Goal: Information Seeking & Learning: Learn about a topic

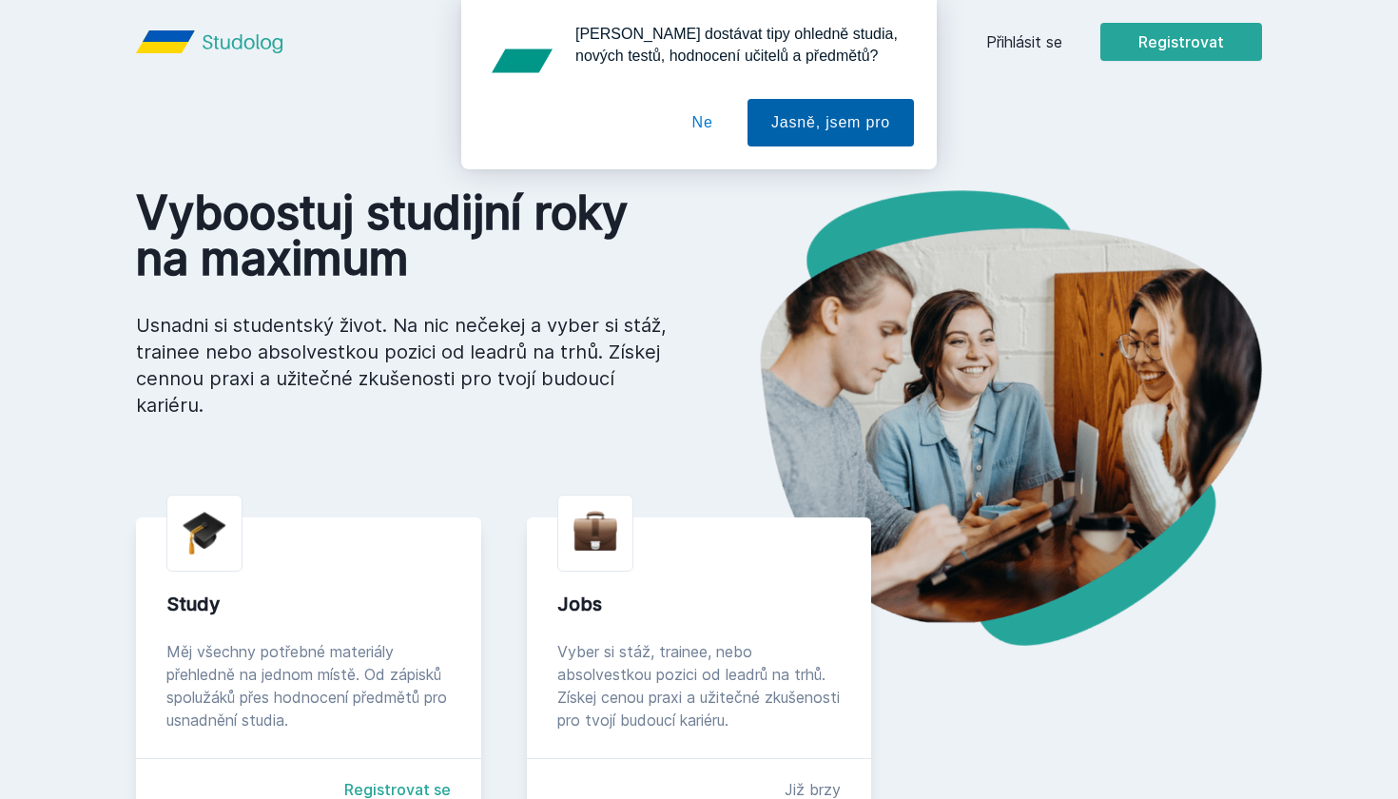
click at [789, 138] on button "Jasně, jsem pro" at bounding box center [831, 123] width 166 height 48
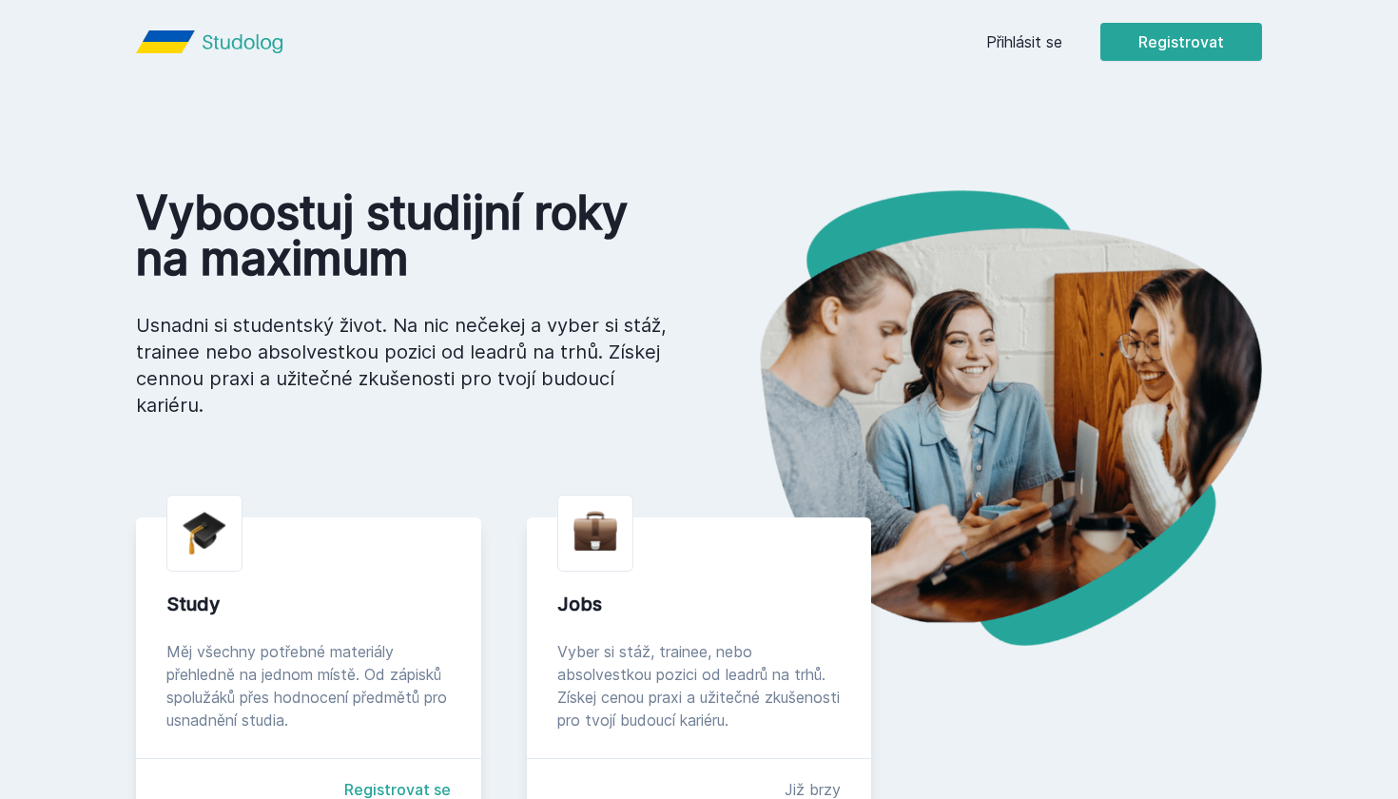
click at [1041, 39] on link "Přihlásit se" at bounding box center [1024, 41] width 76 height 23
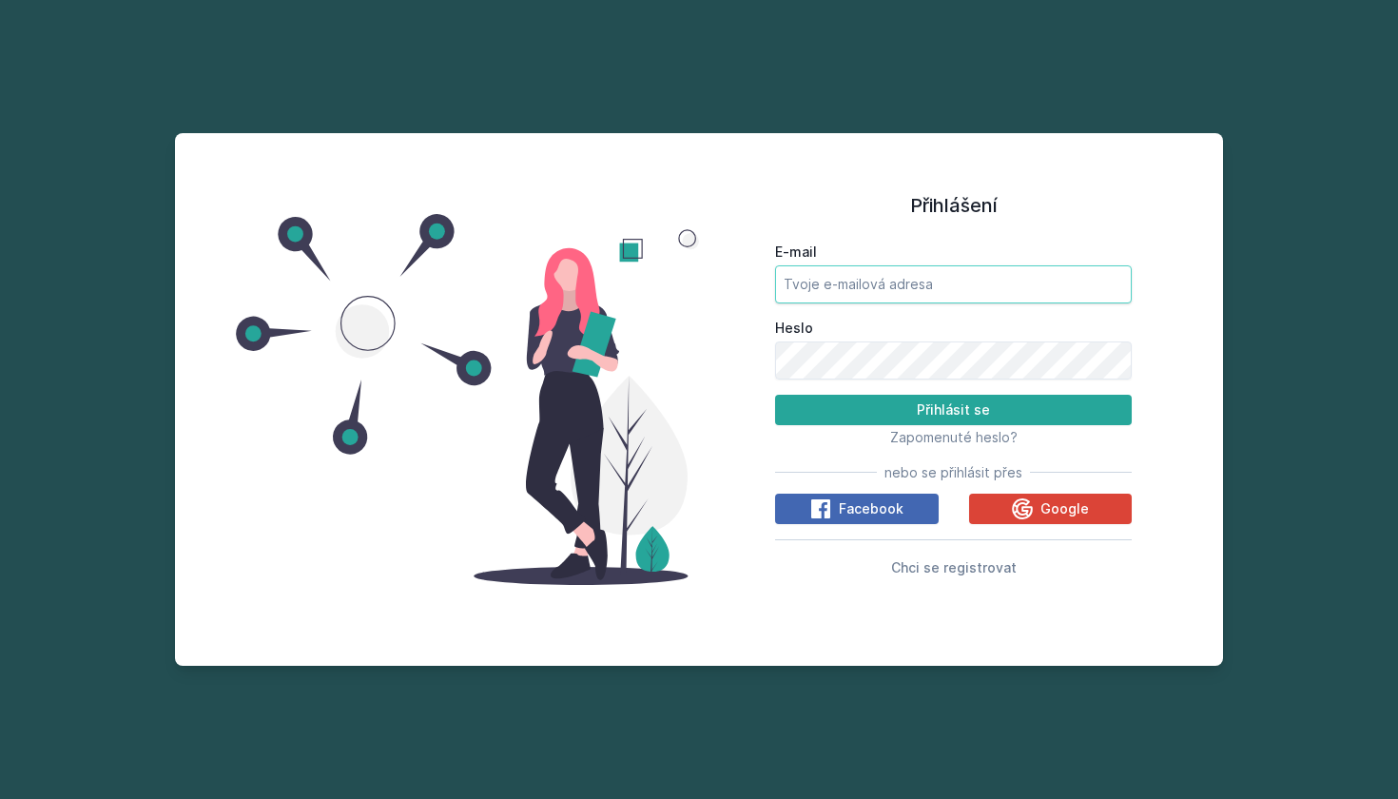
type input "fluo00@vse.cz"
click at [953, 409] on button "Přihlásit se" at bounding box center [953, 410] width 357 height 30
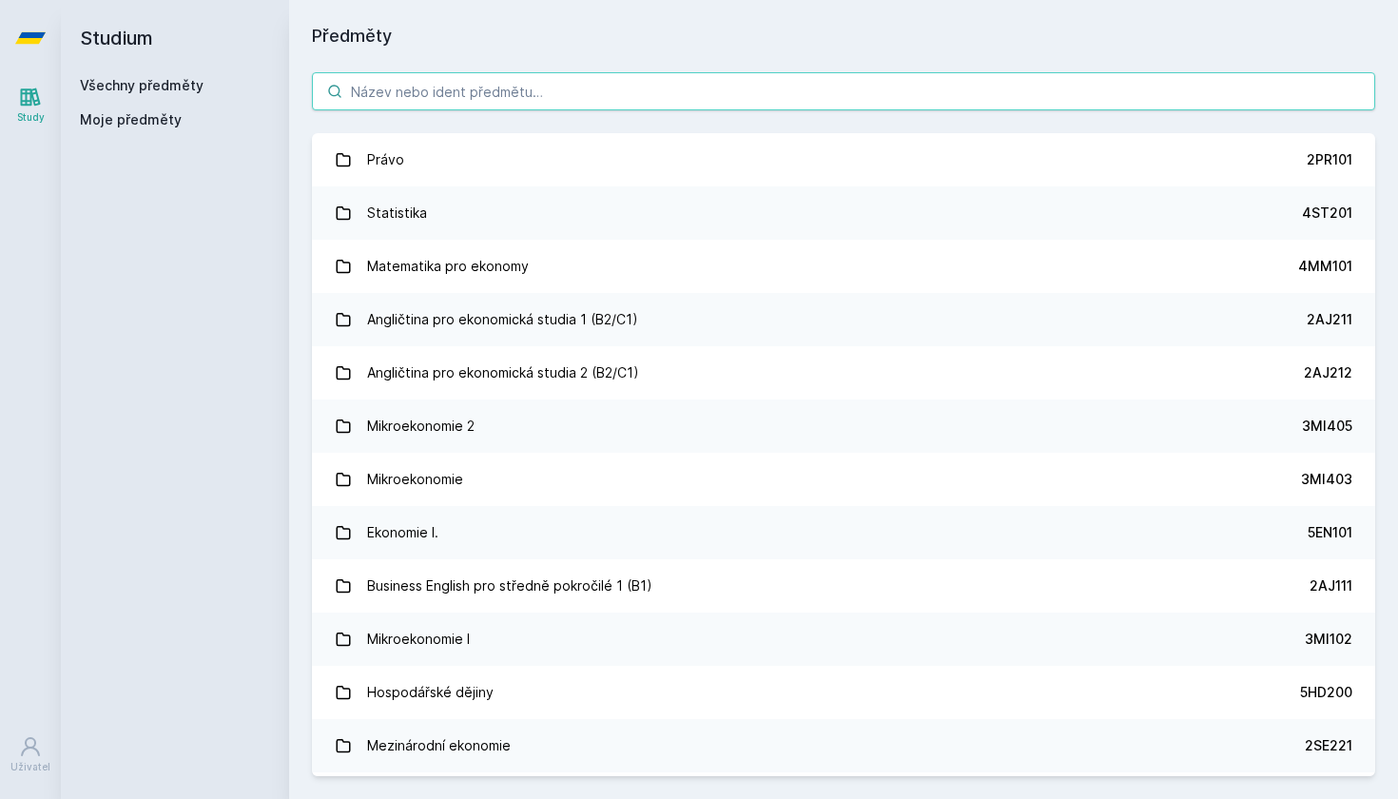
click at [504, 90] on input "search" at bounding box center [843, 91] width 1063 height 38
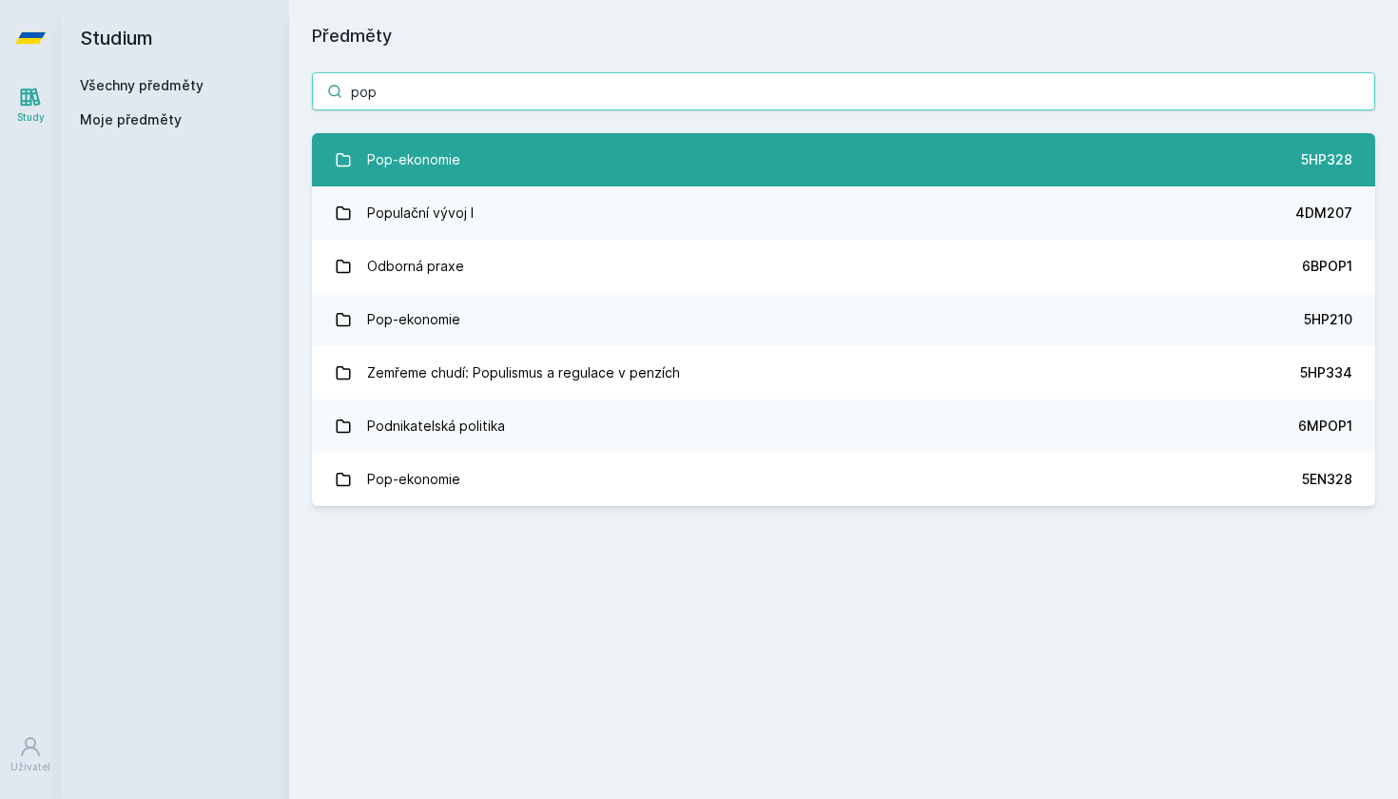
type input "pop"
click at [556, 155] on link "Pop-ekonomie 5HP328" at bounding box center [843, 159] width 1063 height 53
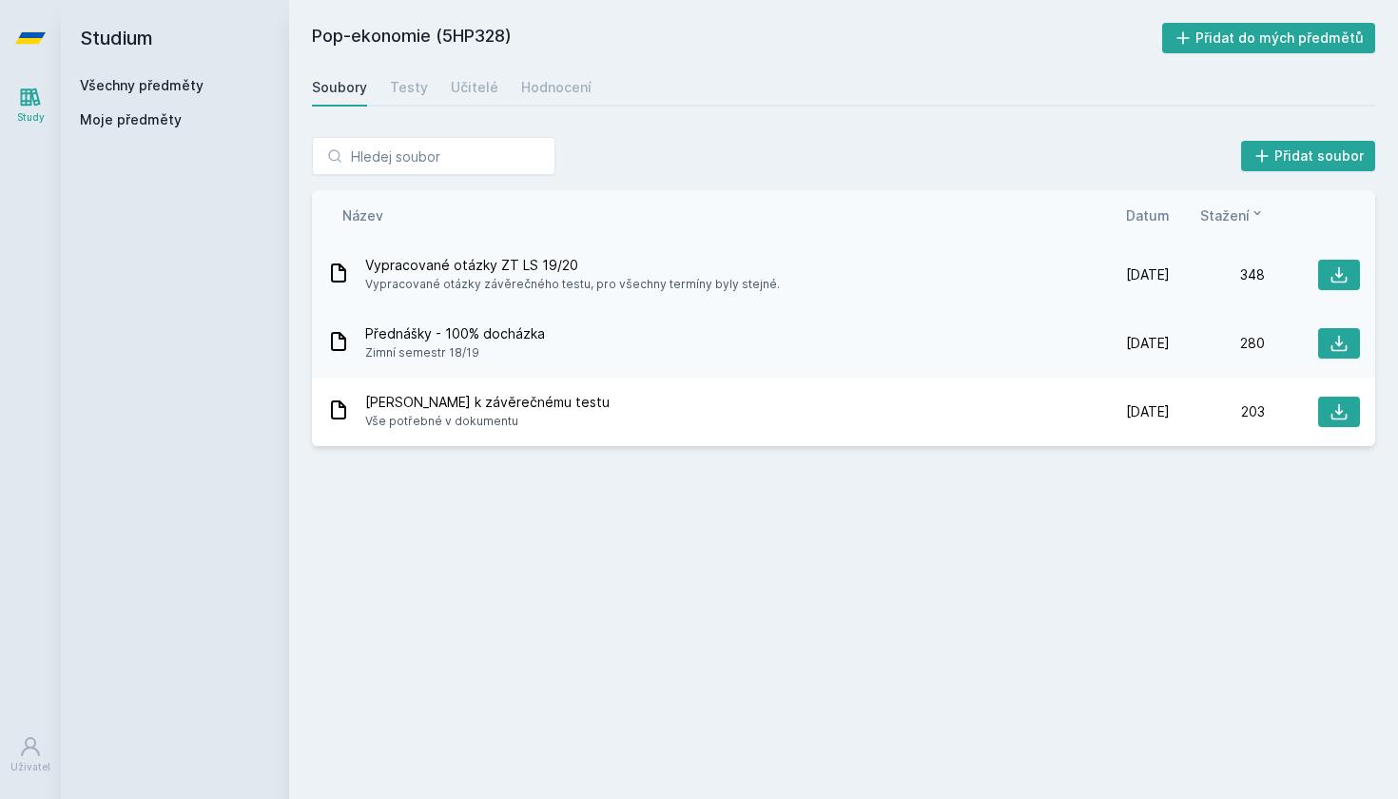
click at [584, 278] on span "Vypracované otázky závěrečného testu, pro všechny termíny byly stejné." at bounding box center [572, 284] width 415 height 19
click at [471, 82] on div "Učitelé" at bounding box center [475, 87] width 48 height 19
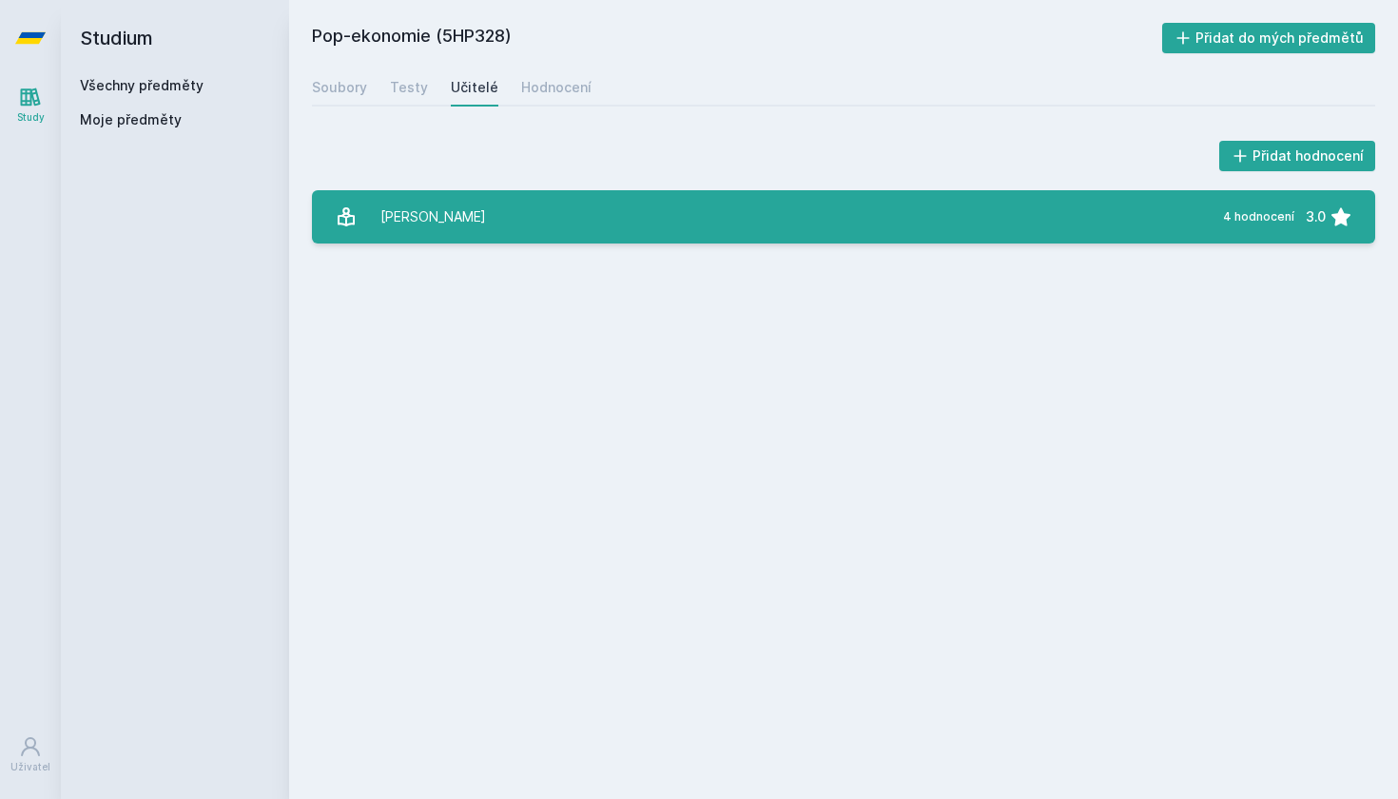
click at [482, 214] on link "Kovanda Lukáš 4 hodnocení 3.0" at bounding box center [843, 216] width 1063 height 53
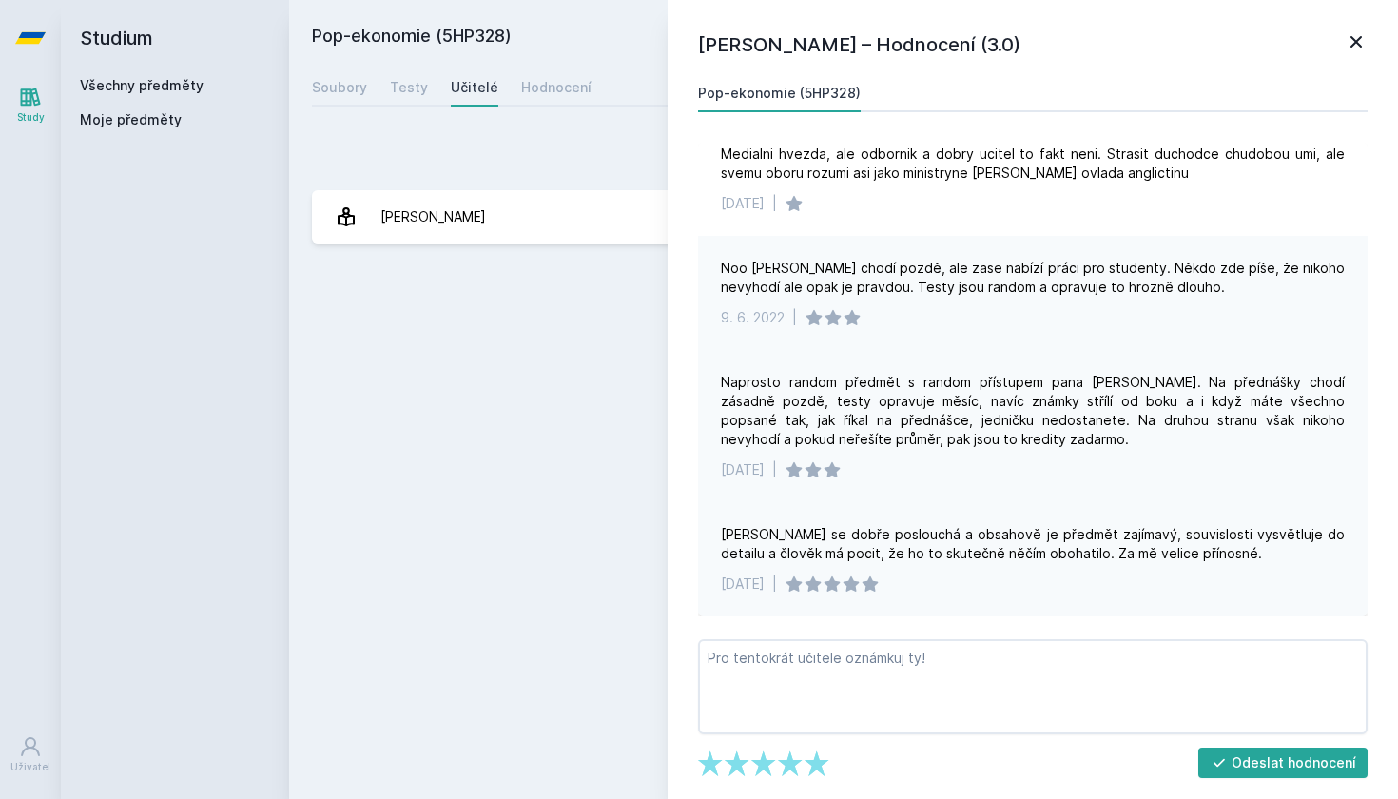
scroll to position [21, 0]
click at [540, 72] on link "Hodnocení" at bounding box center [556, 87] width 70 height 38
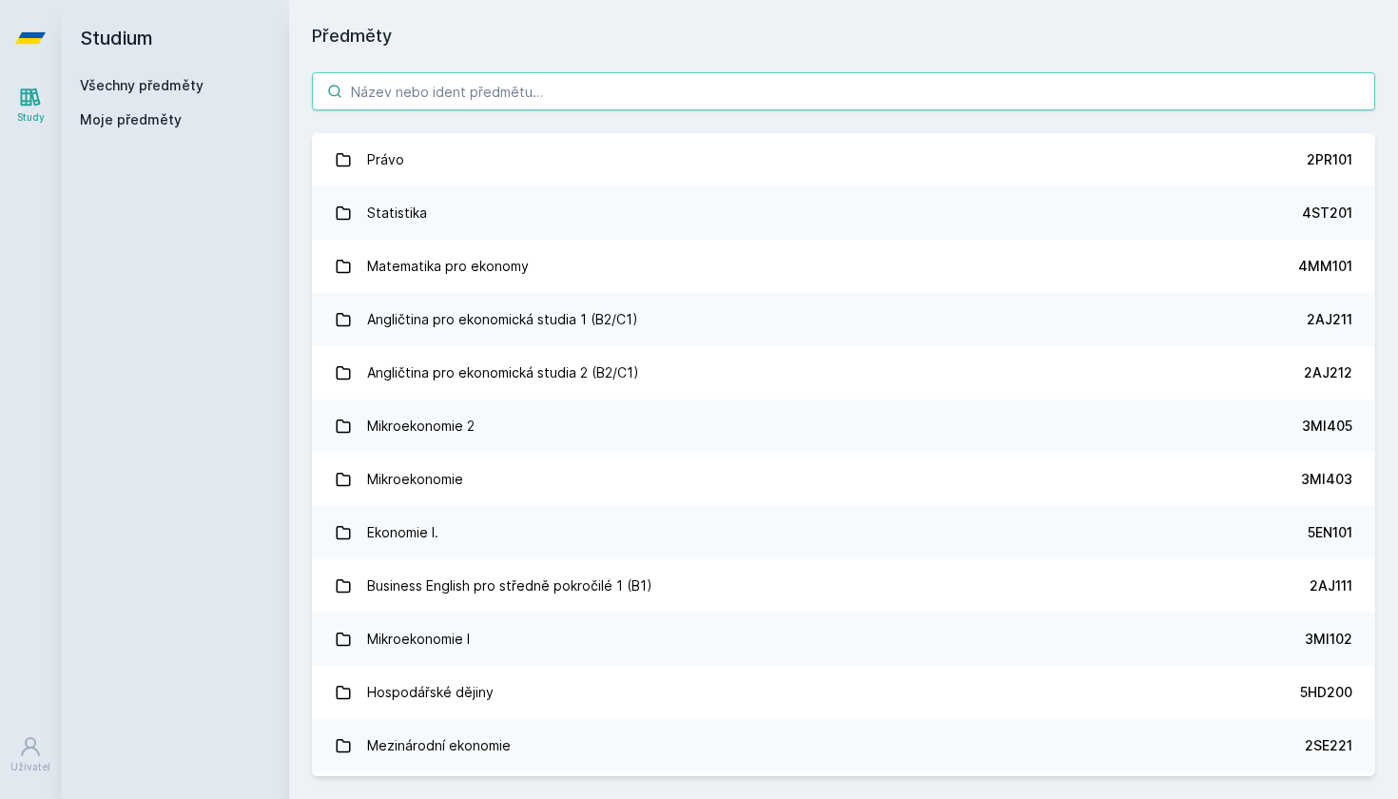
click at [612, 88] on input "search" at bounding box center [843, 91] width 1063 height 38
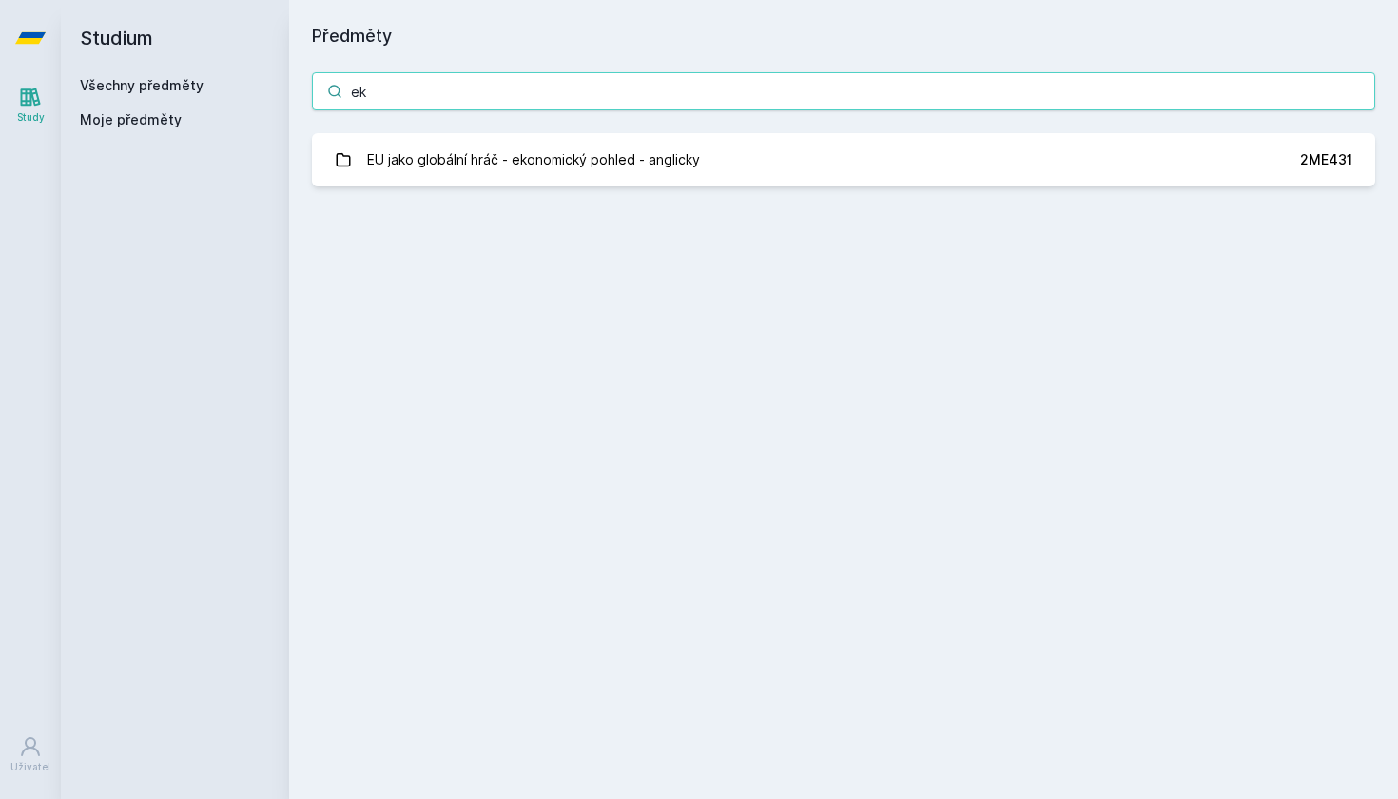
type input "e"
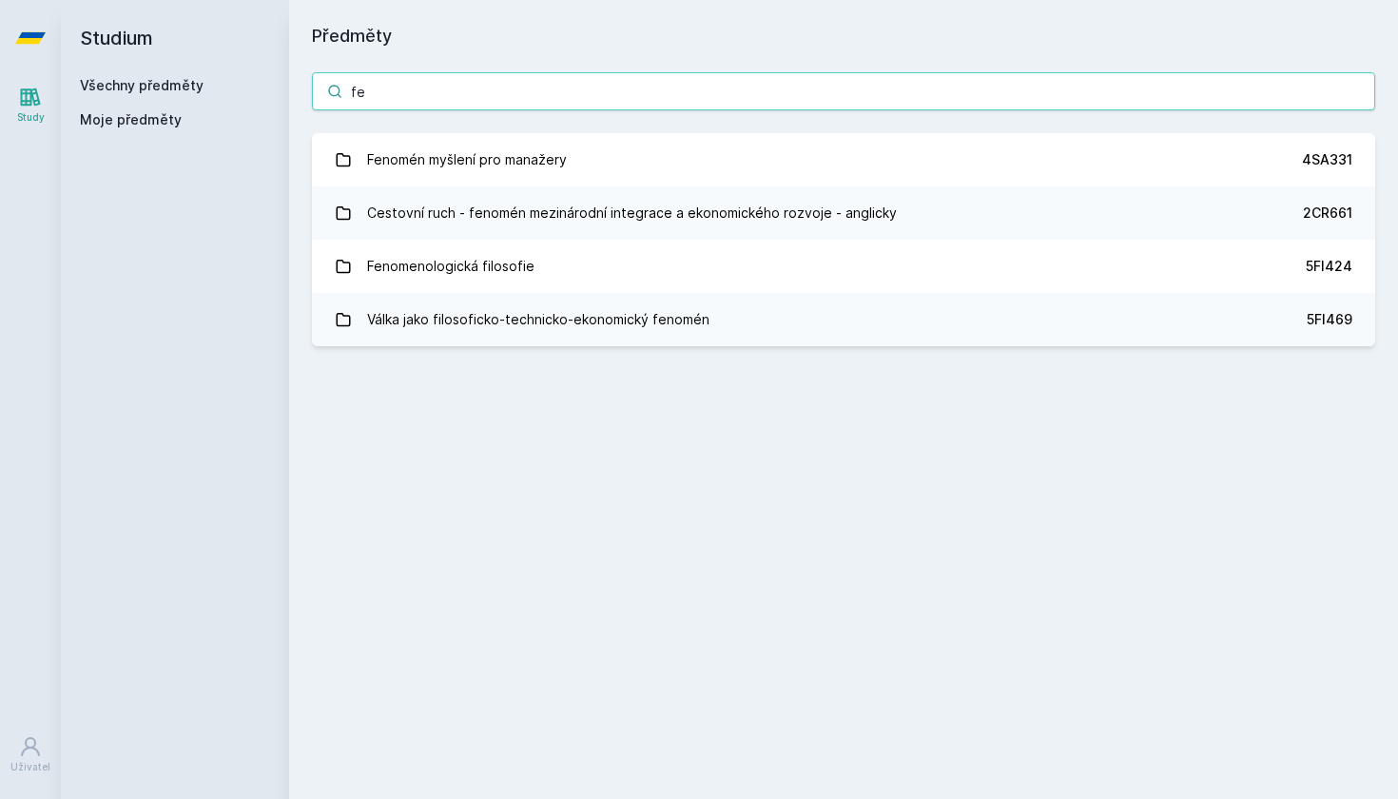
type input "f"
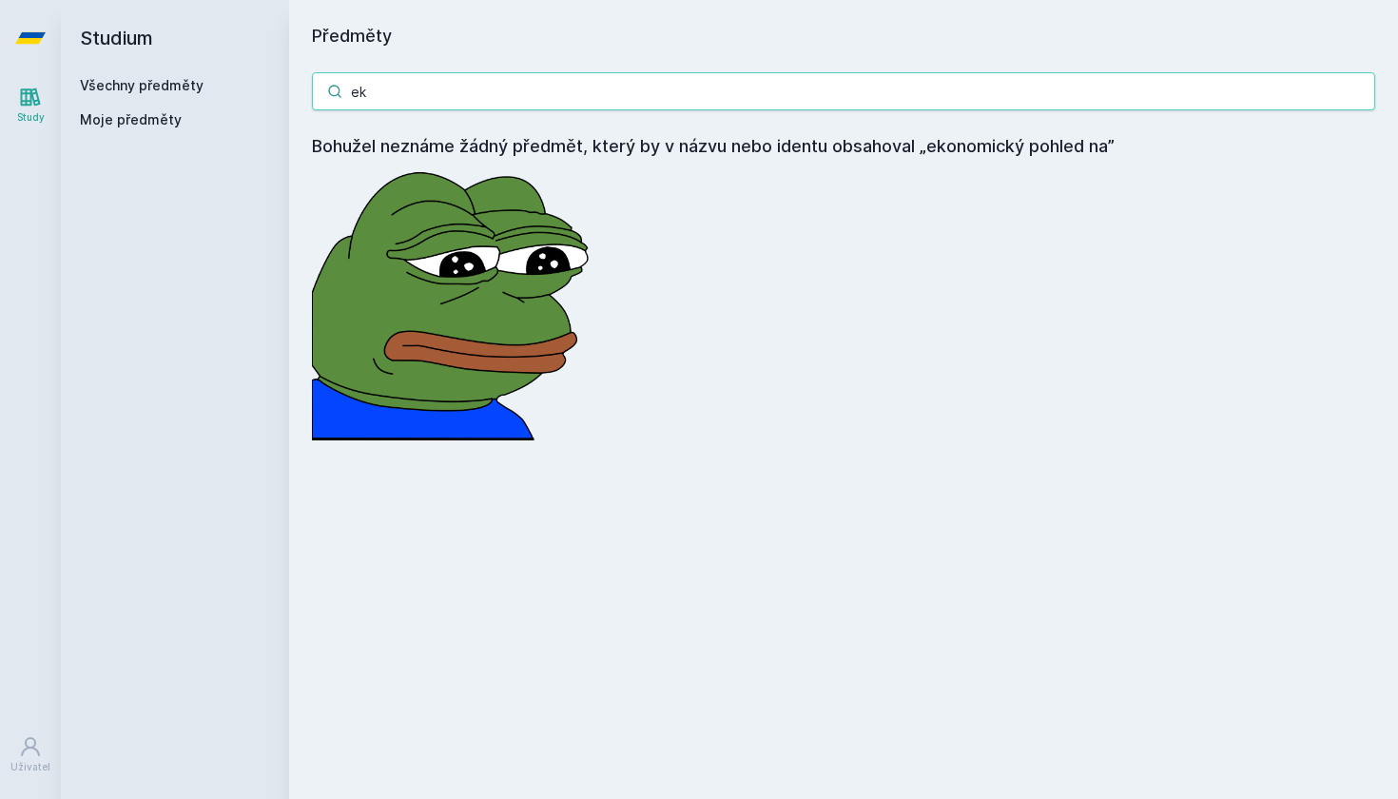
type input "e"
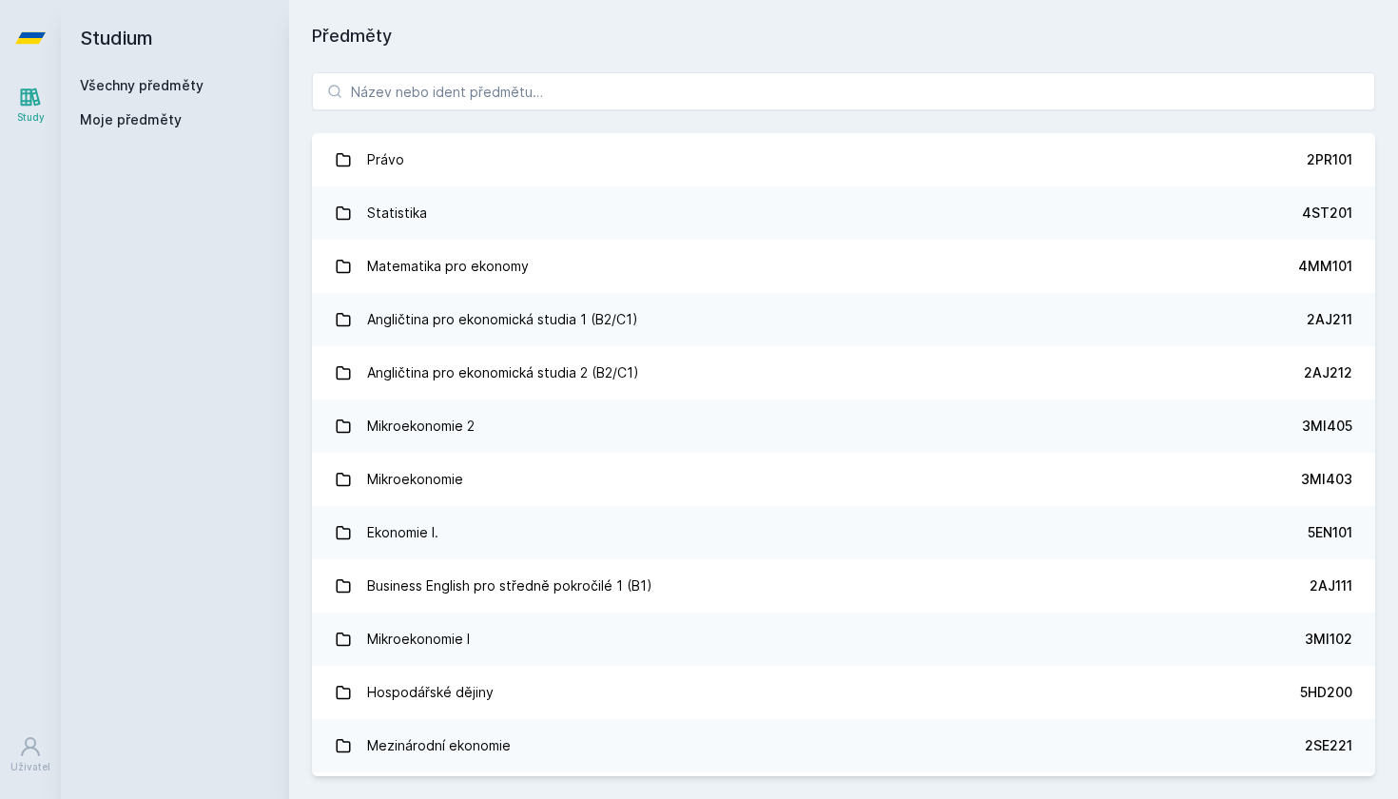
click at [146, 118] on span "Moje předměty" at bounding box center [131, 119] width 102 height 19
click at [130, 121] on span "Moje předměty" at bounding box center [131, 119] width 102 height 19
click at [116, 91] on link "Všechny předměty" at bounding box center [142, 85] width 124 height 16
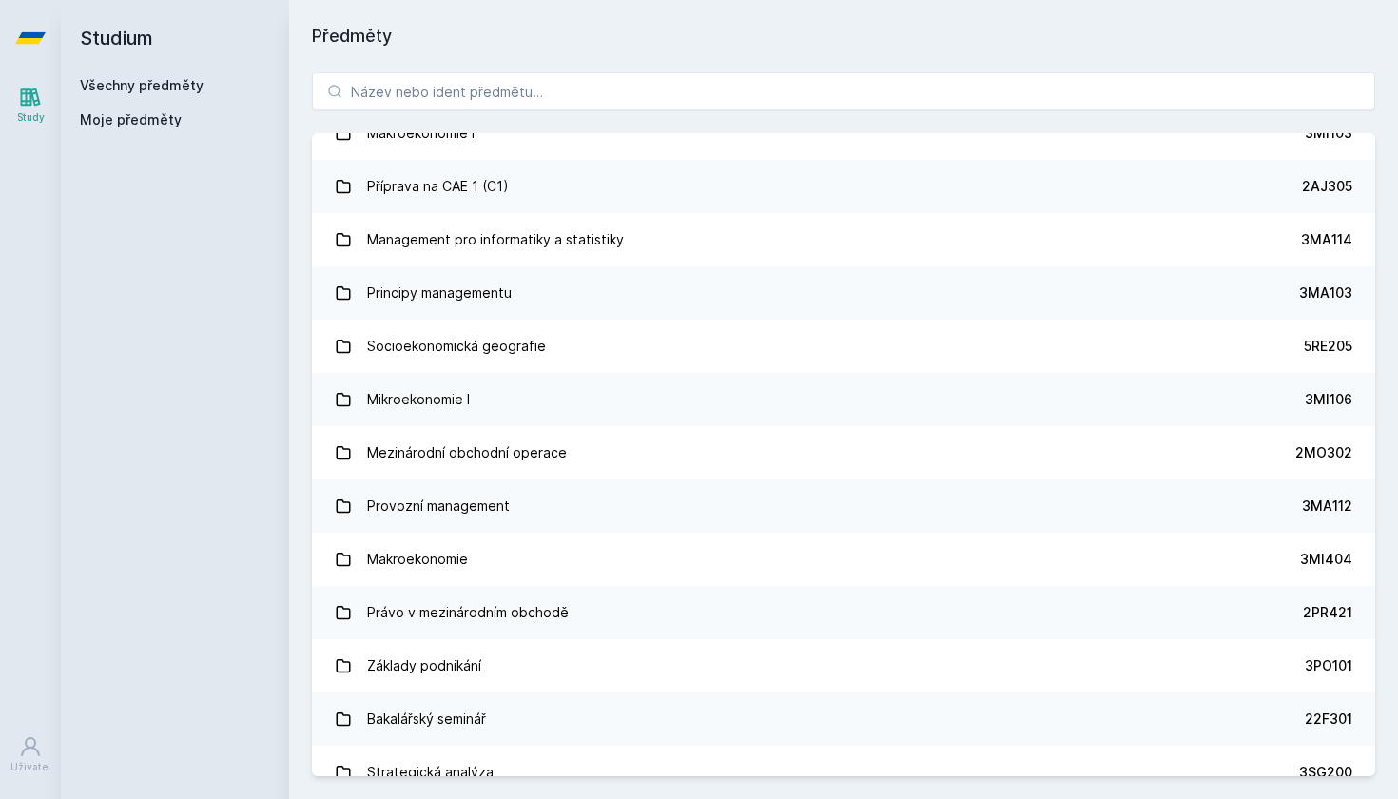
scroll to position [2159, 0]
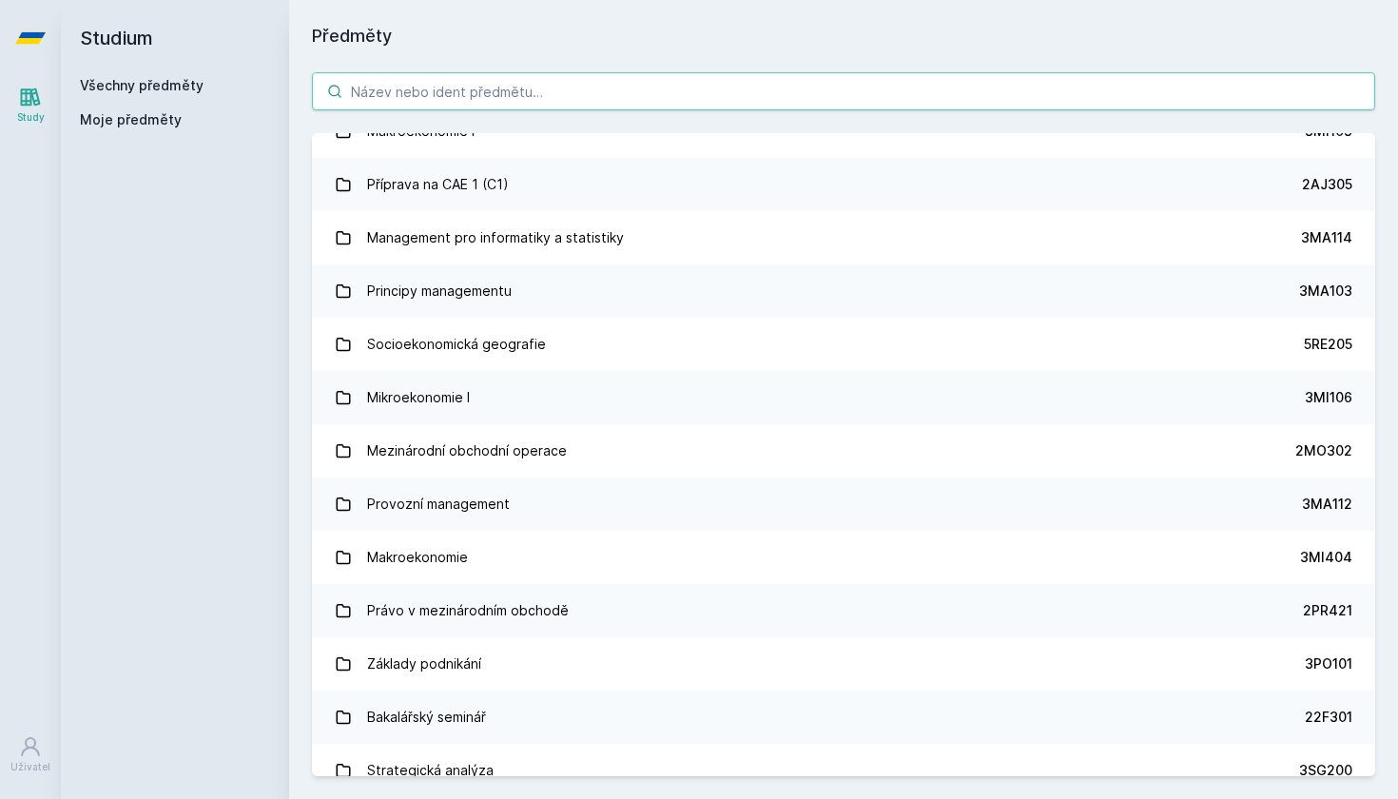
click at [485, 97] on input "search" at bounding box center [843, 91] width 1063 height 38
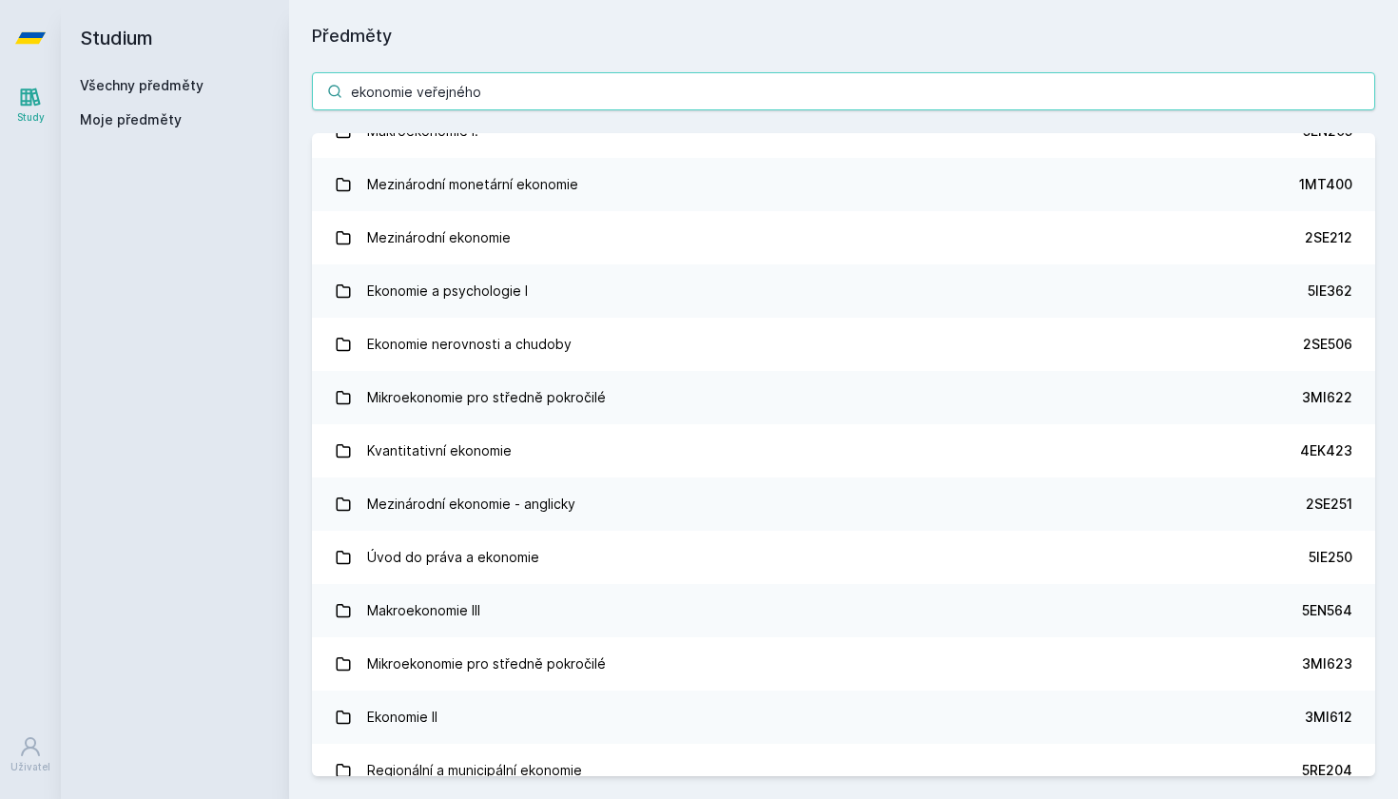
scroll to position [0, 0]
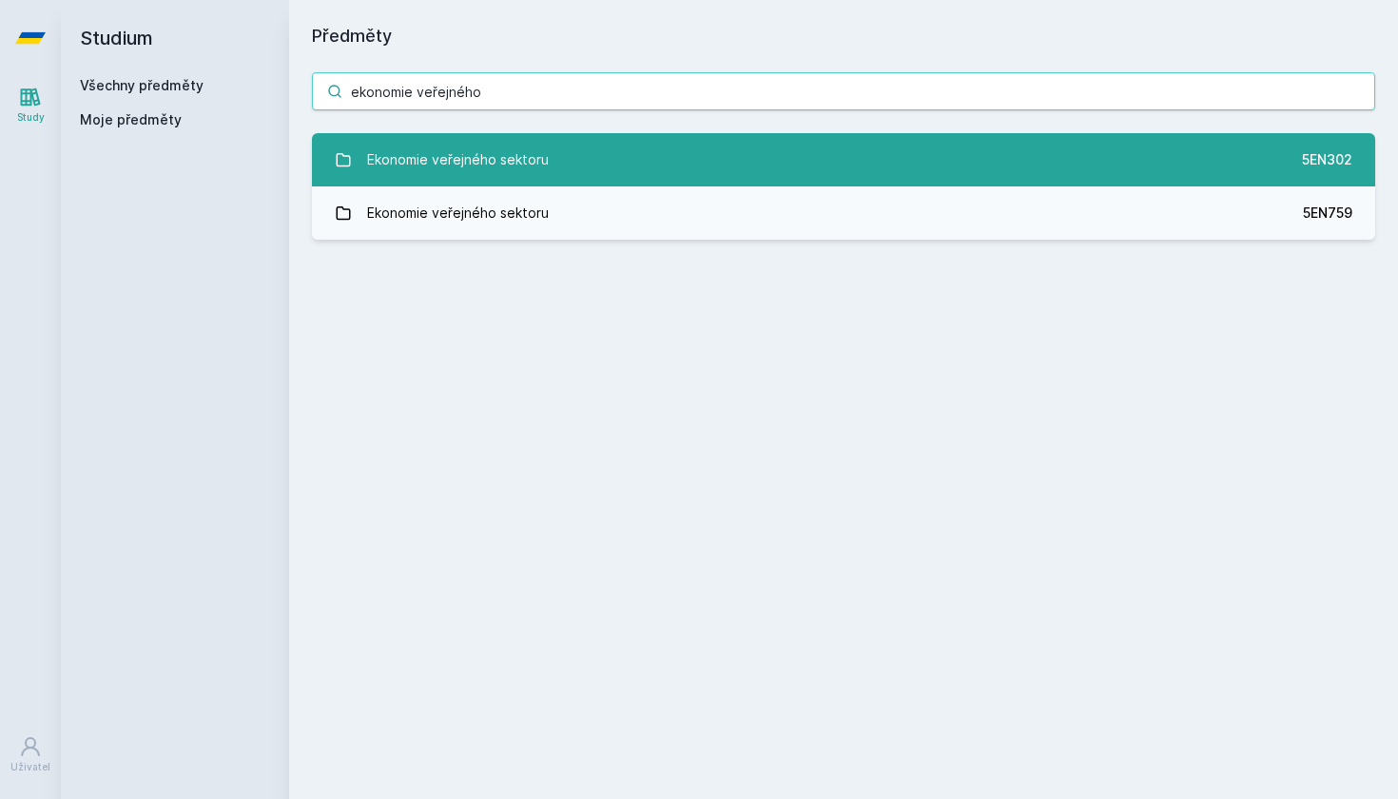
type input "ekonomie veřejného"
click at [599, 150] on link "Ekonomie veřejného sektoru 5EN302" at bounding box center [843, 159] width 1063 height 53
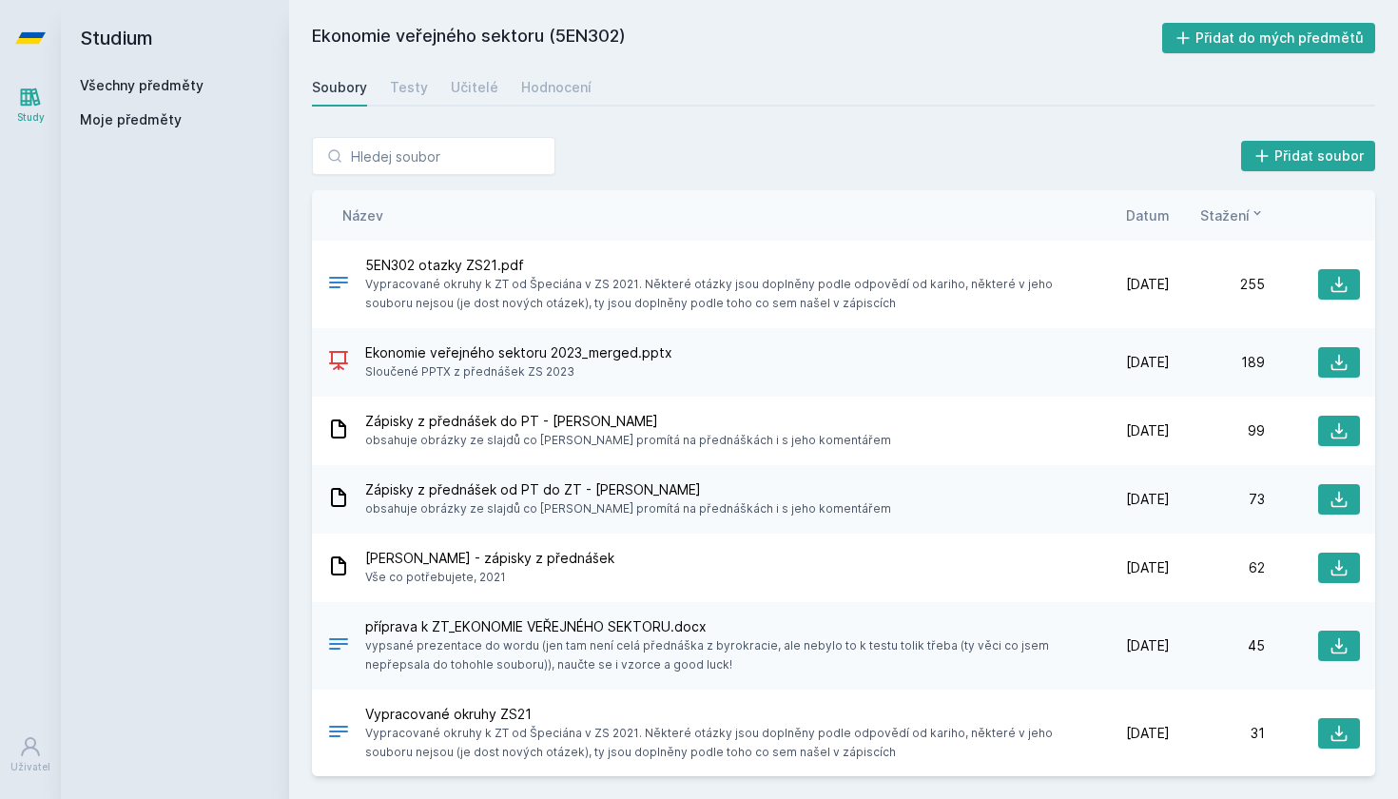
click at [1139, 216] on span "Datum" at bounding box center [1148, 215] width 44 height 20
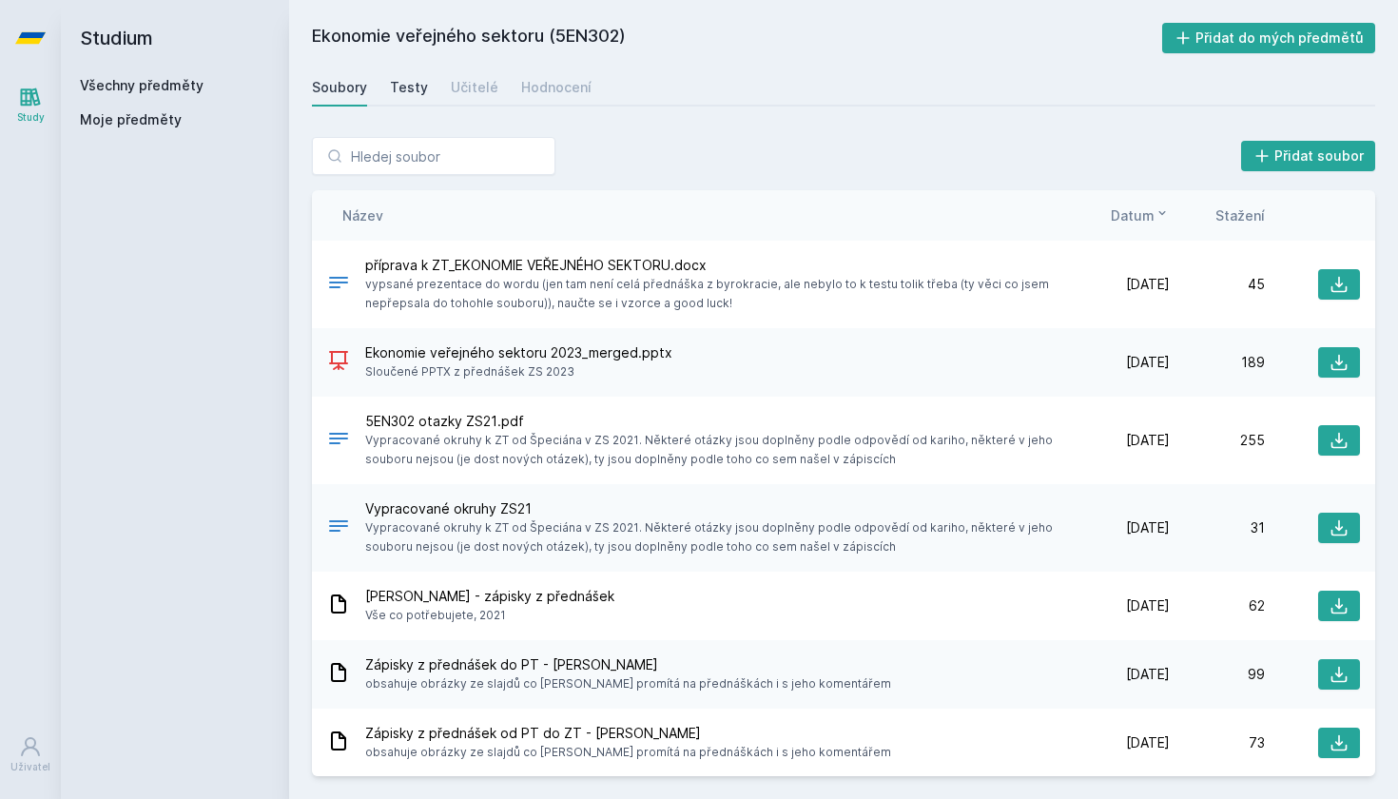
click at [412, 94] on div "Testy" at bounding box center [409, 87] width 38 height 19
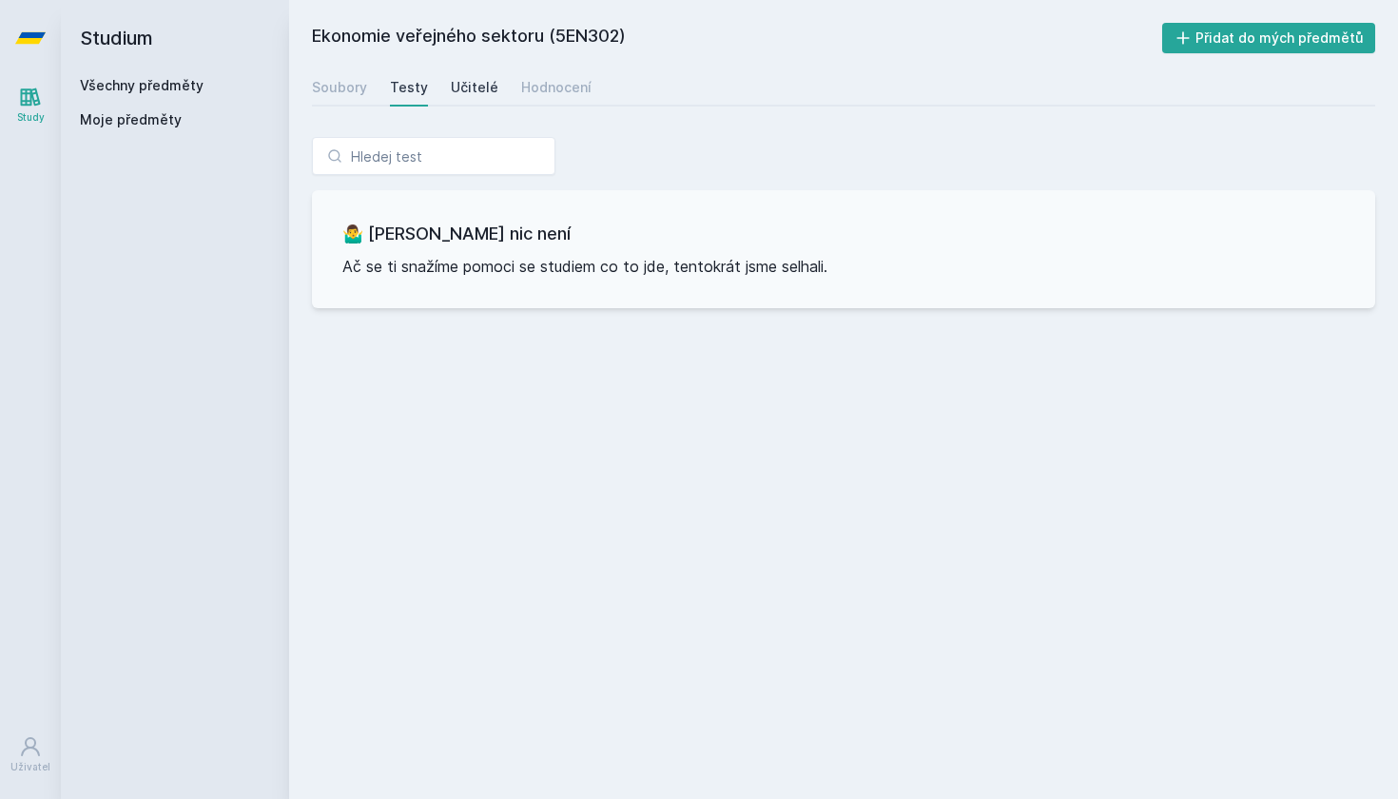
click at [464, 91] on div "Učitelé" at bounding box center [475, 87] width 48 height 19
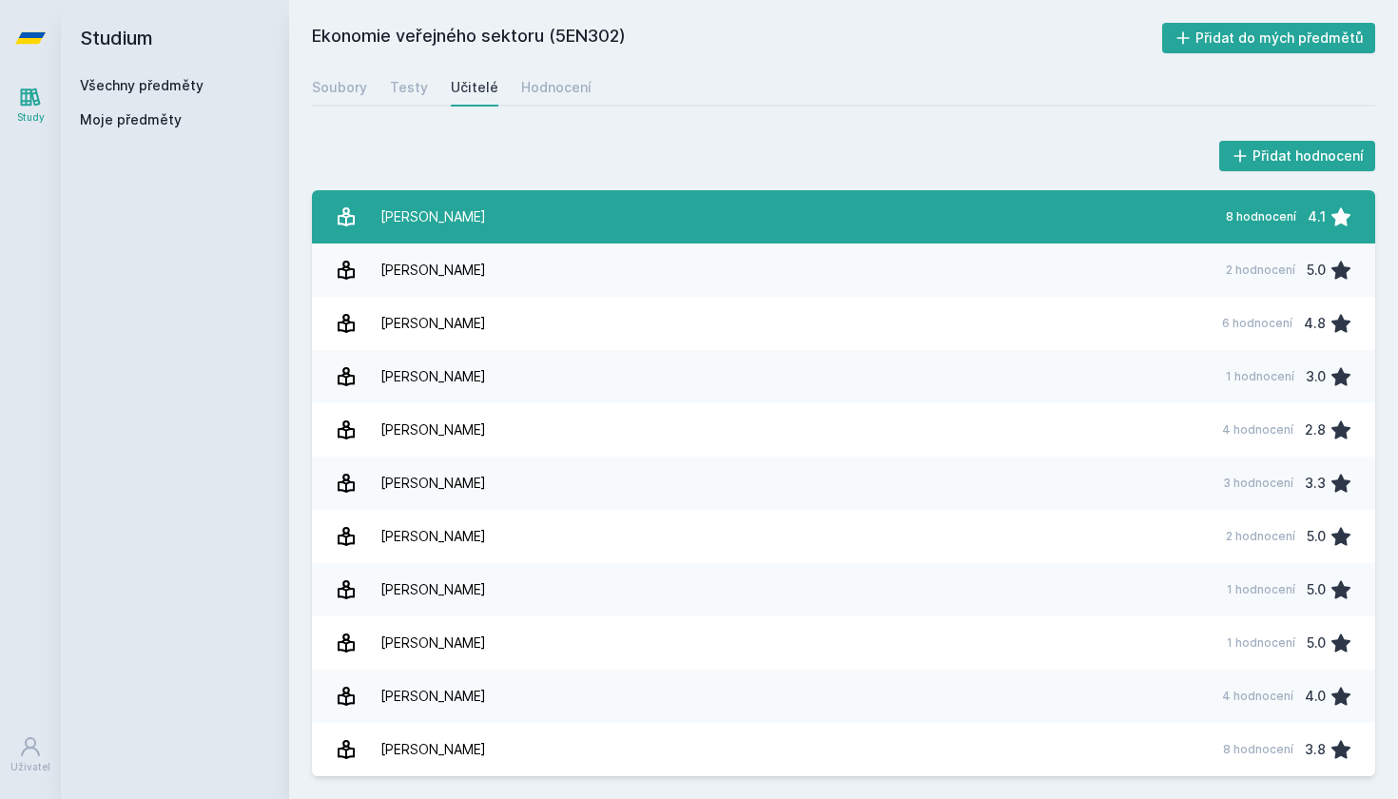
click at [511, 225] on link "[PERSON_NAME] 8 hodnocení 4.1" at bounding box center [843, 216] width 1063 height 53
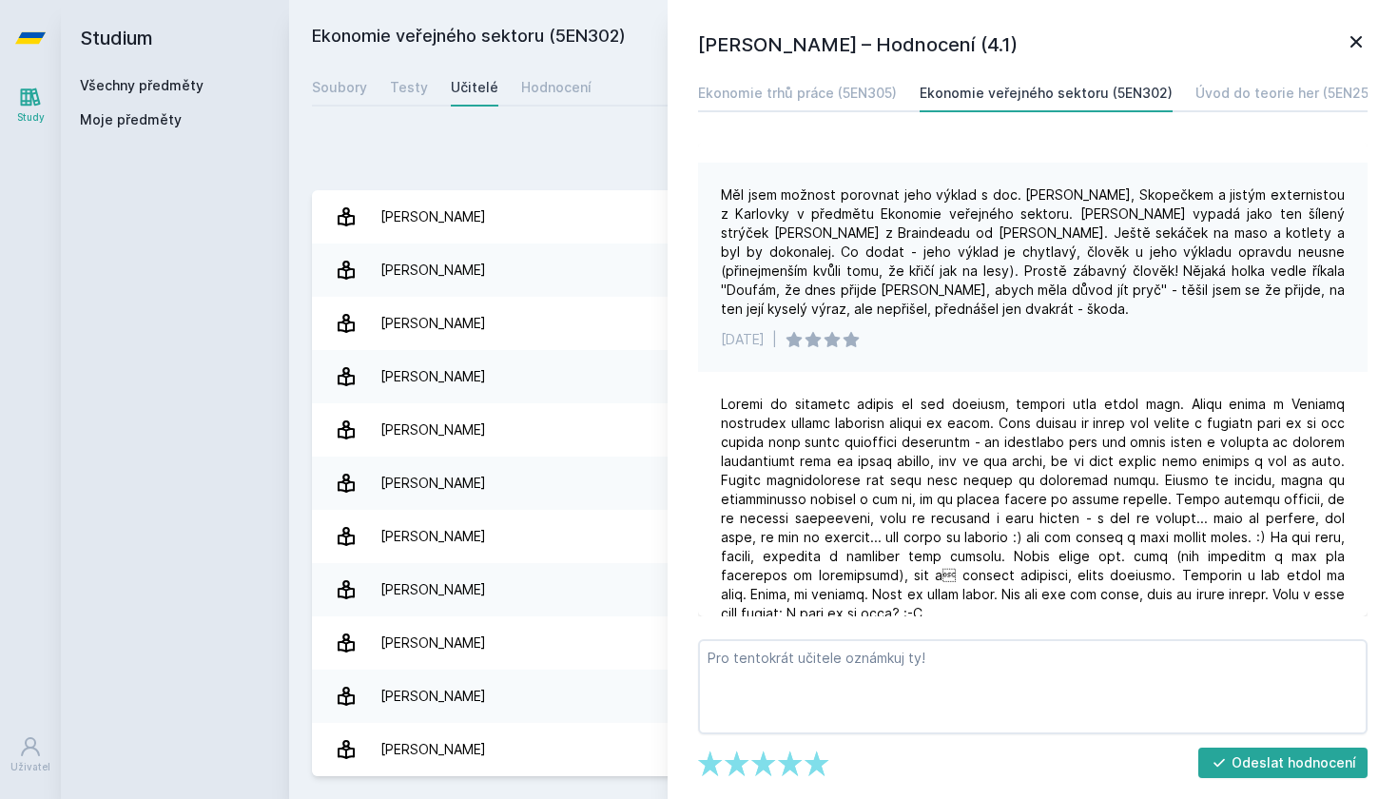
scroll to position [131, 0]
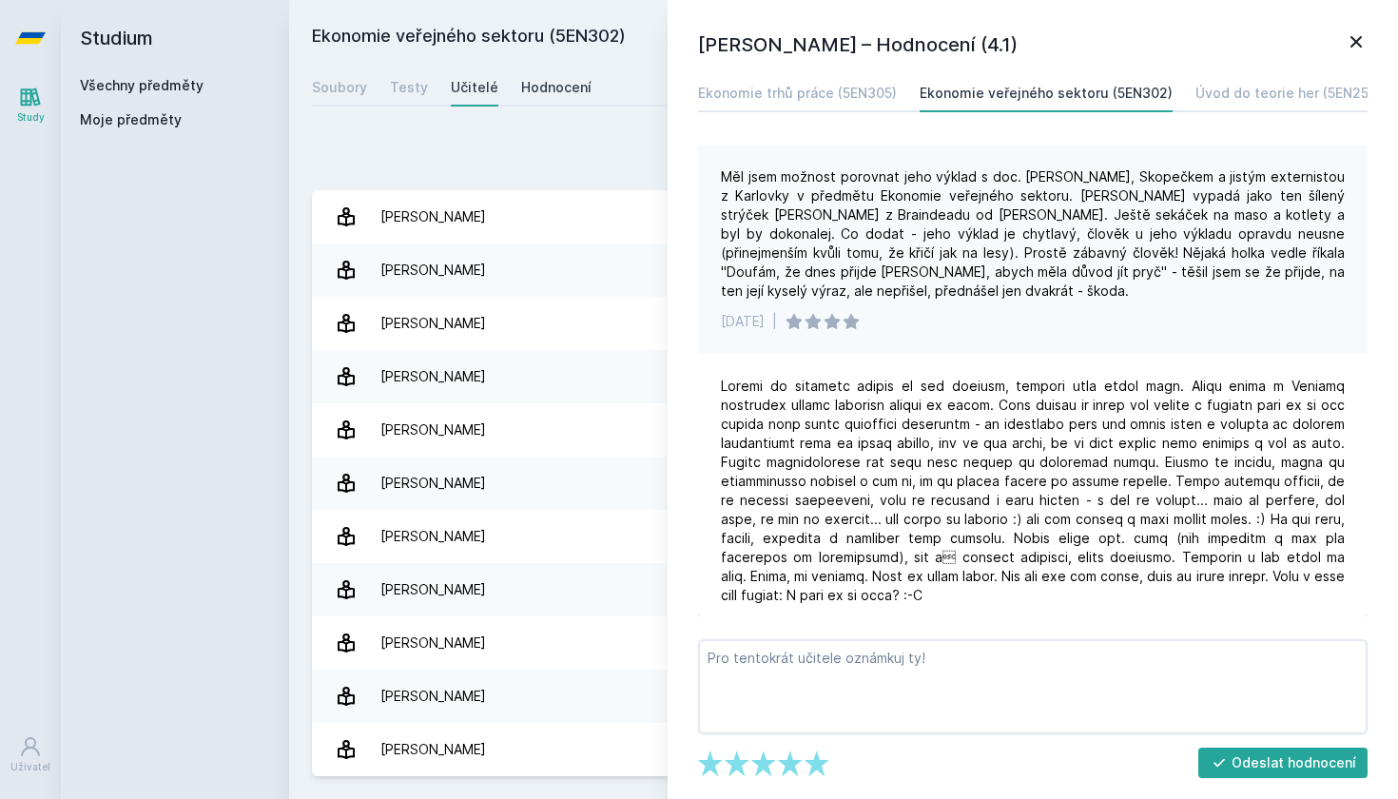
click at [568, 91] on div "Hodnocení" at bounding box center [556, 87] width 70 height 19
